Goal: Task Accomplishment & Management: Complete application form

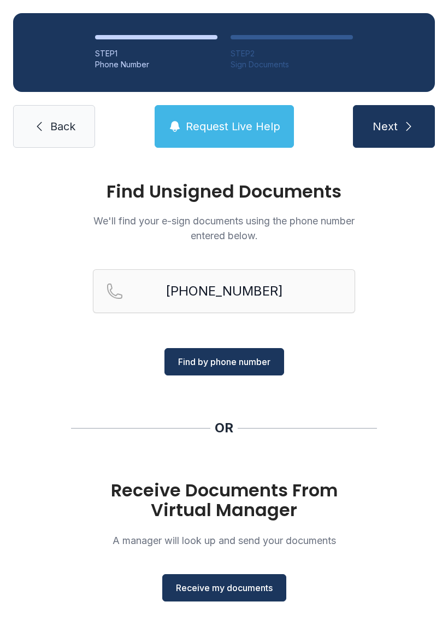
type input "[PHONE_NUMBER]"
click at [240, 367] on span "Find by phone number" at bounding box center [224, 361] width 92 height 13
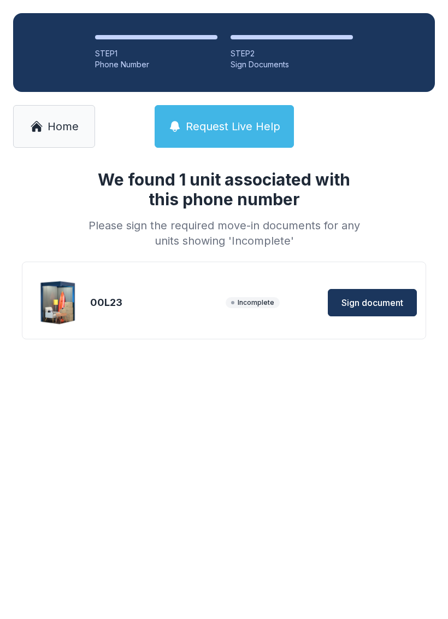
click at [407, 282] on div "00L23 Incomplete Sign document" at bounding box center [224, 302] width 386 height 55
click at [404, 289] on button "Sign document" at bounding box center [372, 302] width 89 height 27
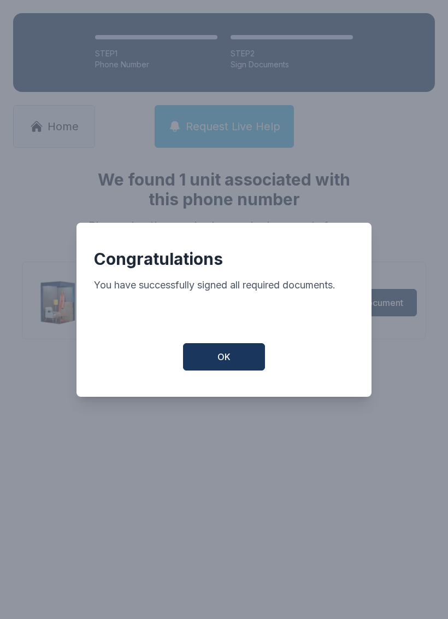
click at [221, 358] on span "OK" at bounding box center [224, 356] width 13 height 13
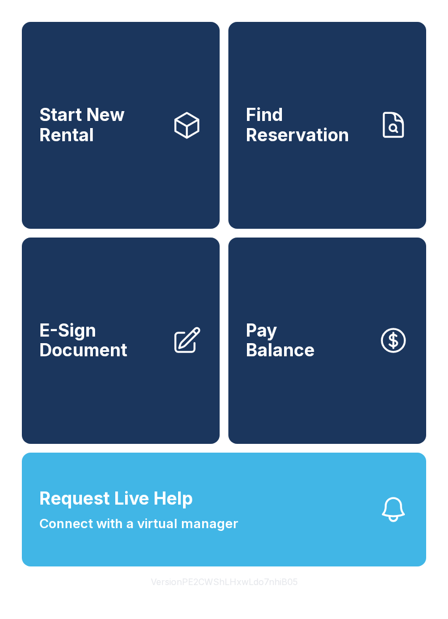
click at [307, 529] on button "Request Live Help Connect with a virtual manager" at bounding box center [224, 509] width 405 height 114
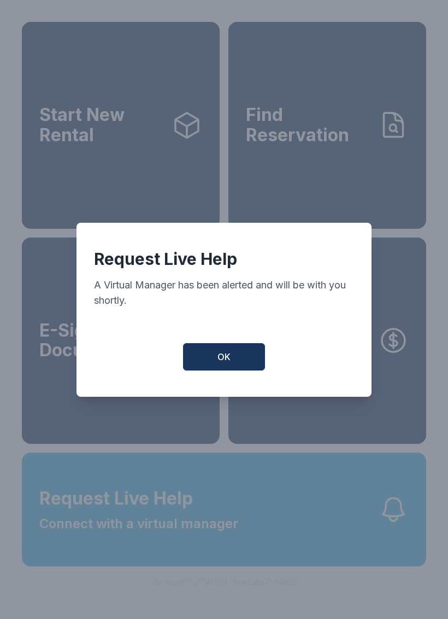
click at [230, 363] on span "OK" at bounding box center [224, 356] width 13 height 13
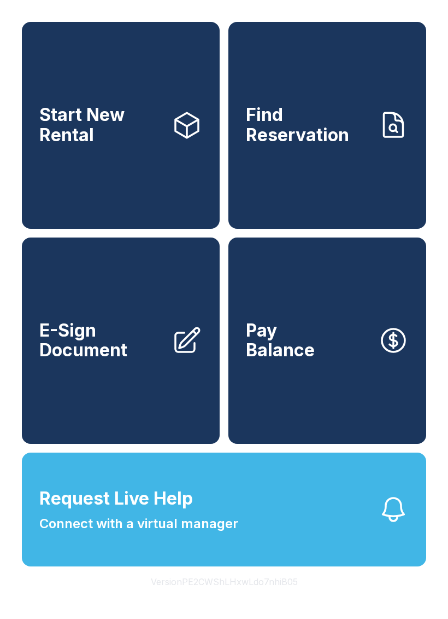
click at [167, 389] on link "E-Sign Document" at bounding box center [121, 340] width 198 height 207
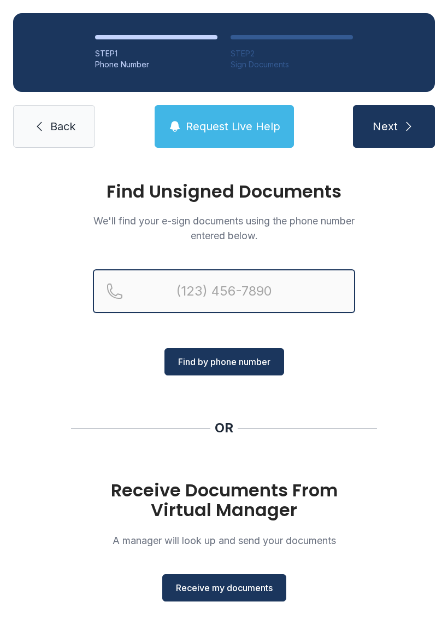
click at [282, 272] on input "Reservation phone number" at bounding box center [224, 291] width 263 height 44
type input "[PHONE_NUMBER]"
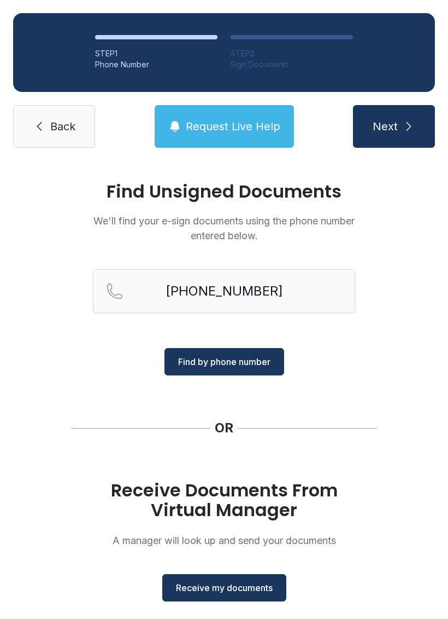
click at [190, 364] on span "Find by phone number" at bounding box center [224, 361] width 92 height 13
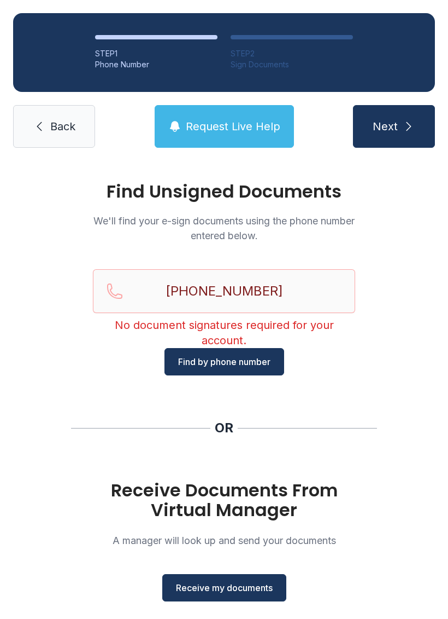
click at [37, 136] on link "Back" at bounding box center [54, 126] width 82 height 43
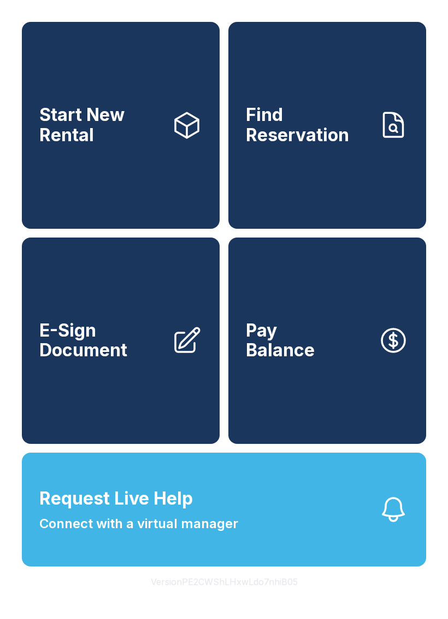
click at [128, 360] on span "E-Sign Document" at bounding box center [101, 340] width 124 height 40
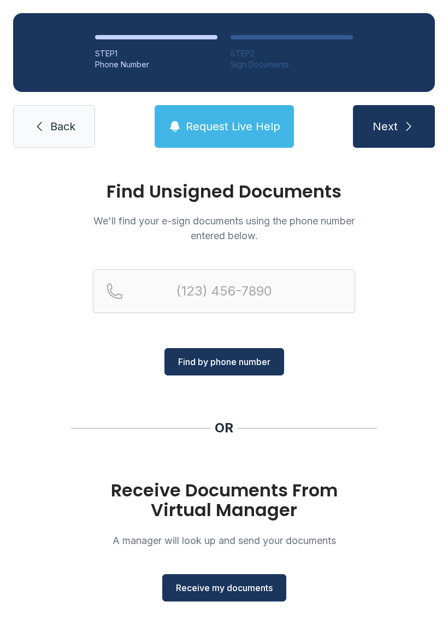
click at [244, 123] on span "Request Live Help" at bounding box center [233, 126] width 95 height 15
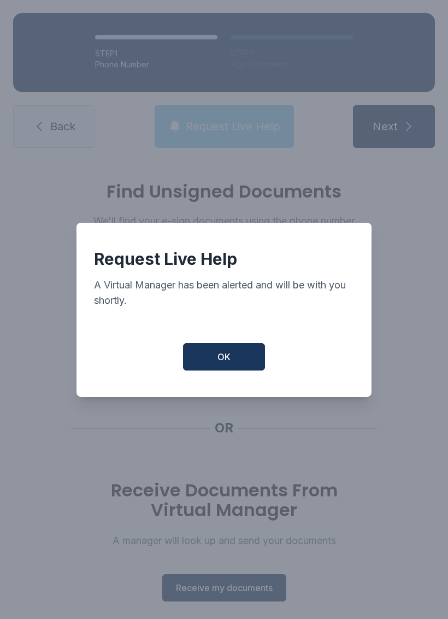
click at [226, 363] on span "OK" at bounding box center [224, 356] width 13 height 13
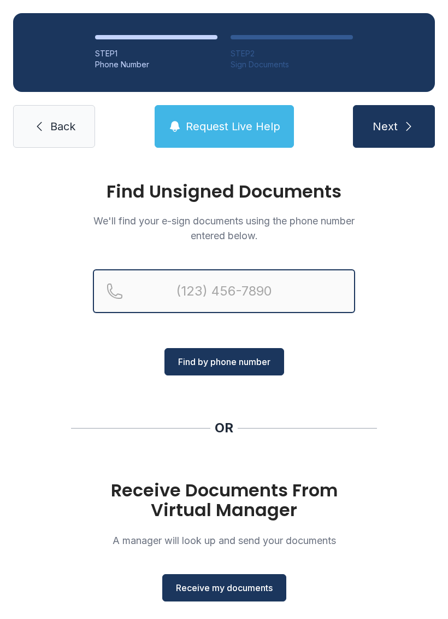
click at [221, 281] on input "Reservation phone number" at bounding box center [224, 291] width 263 height 44
type input "[PHONE_NUMBER]"
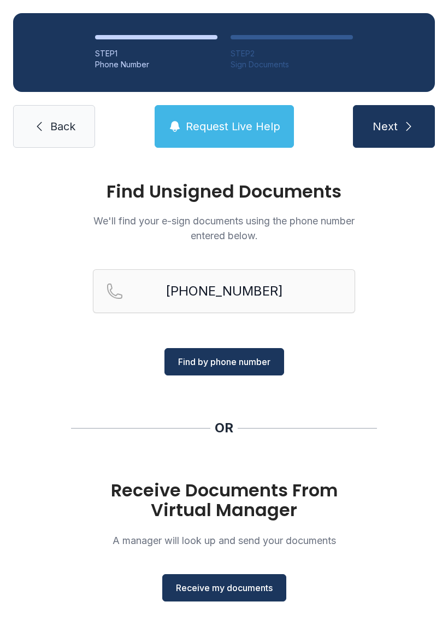
click at [244, 365] on span "Find by phone number" at bounding box center [224, 361] width 92 height 13
